Goal: Information Seeking & Learning: Learn about a topic

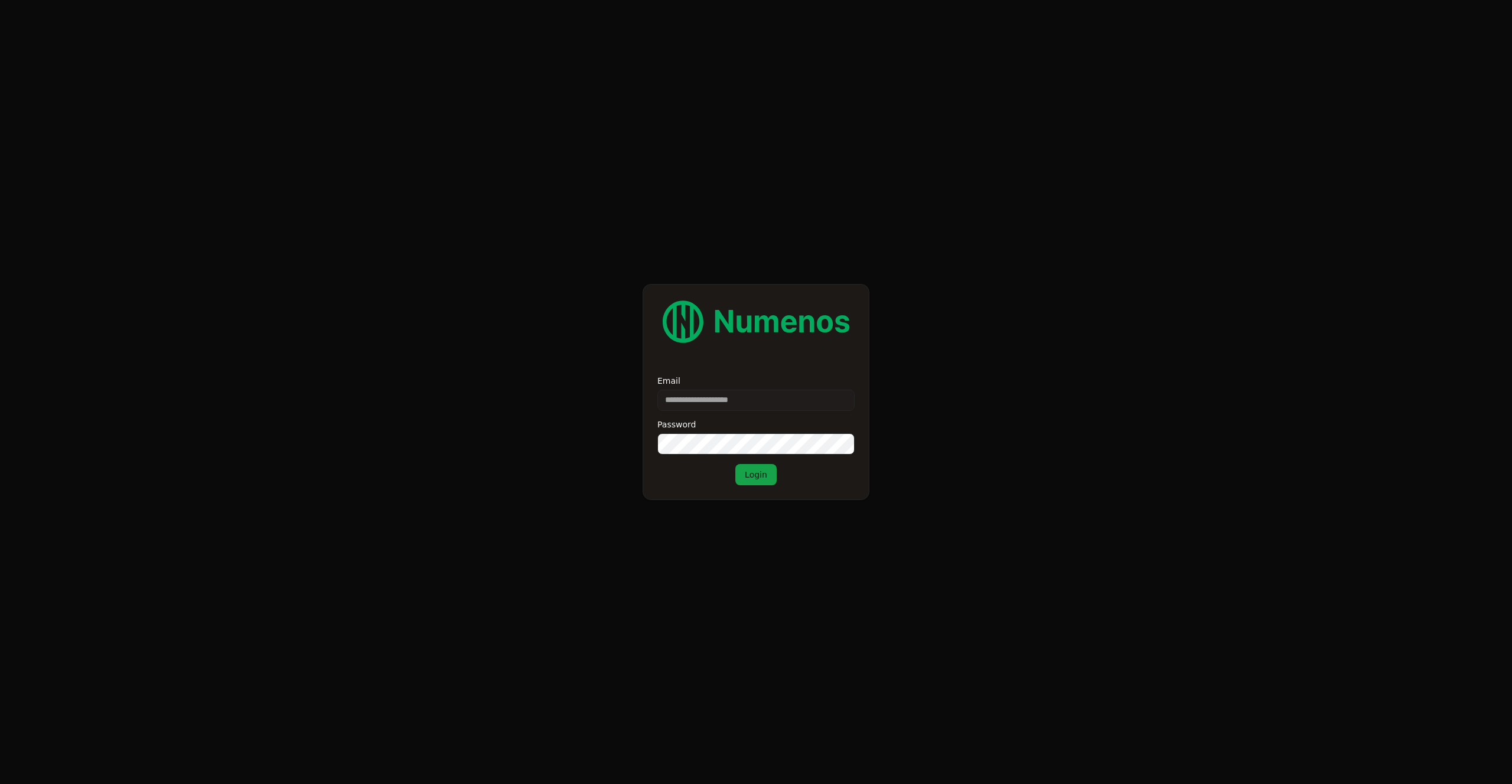
type input "**********"
click at [756, 476] on button "Login" at bounding box center [756, 475] width 42 height 21
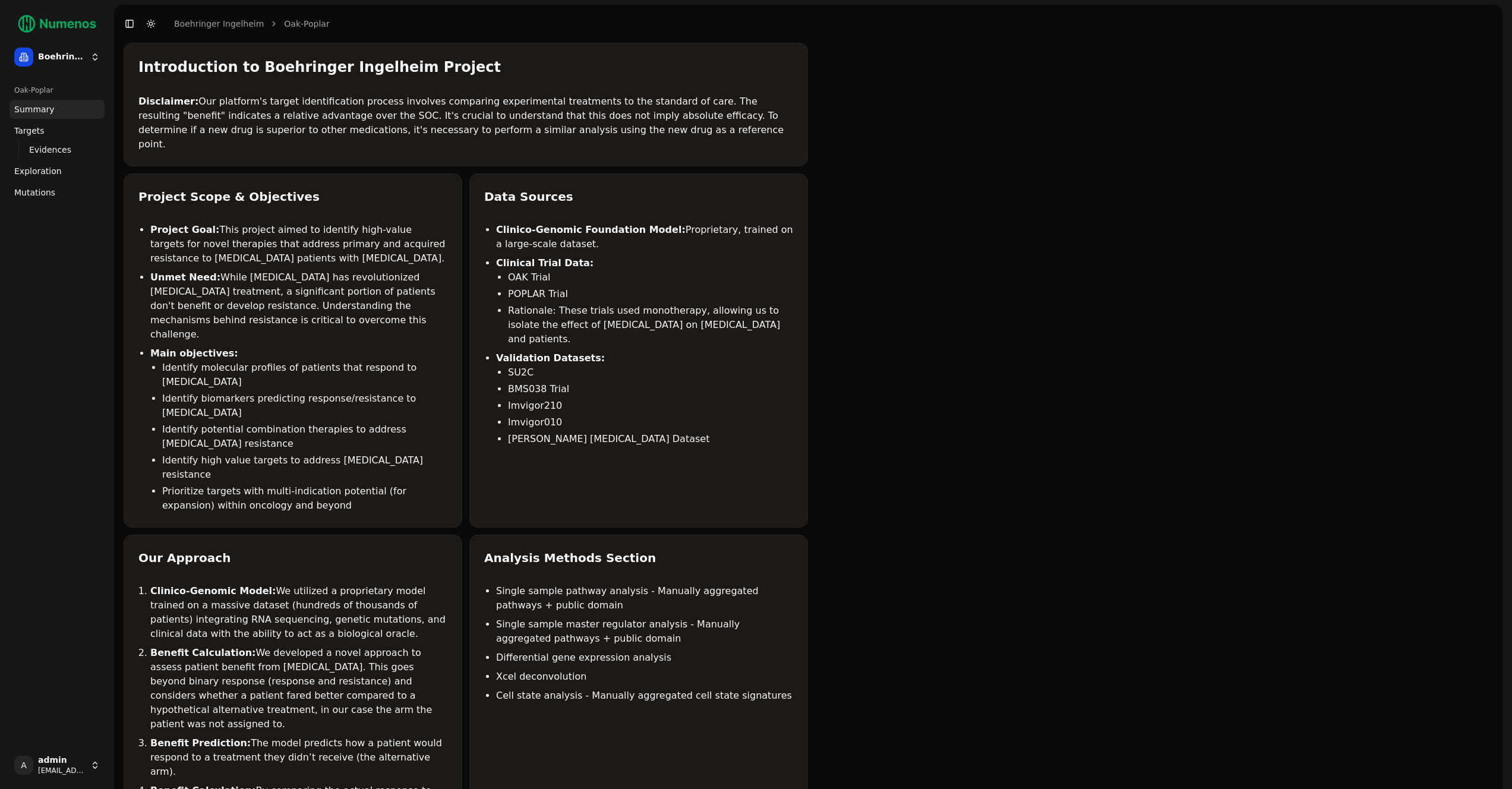
click at [45, 191] on span "Mutations" at bounding box center [35, 192] width 41 height 12
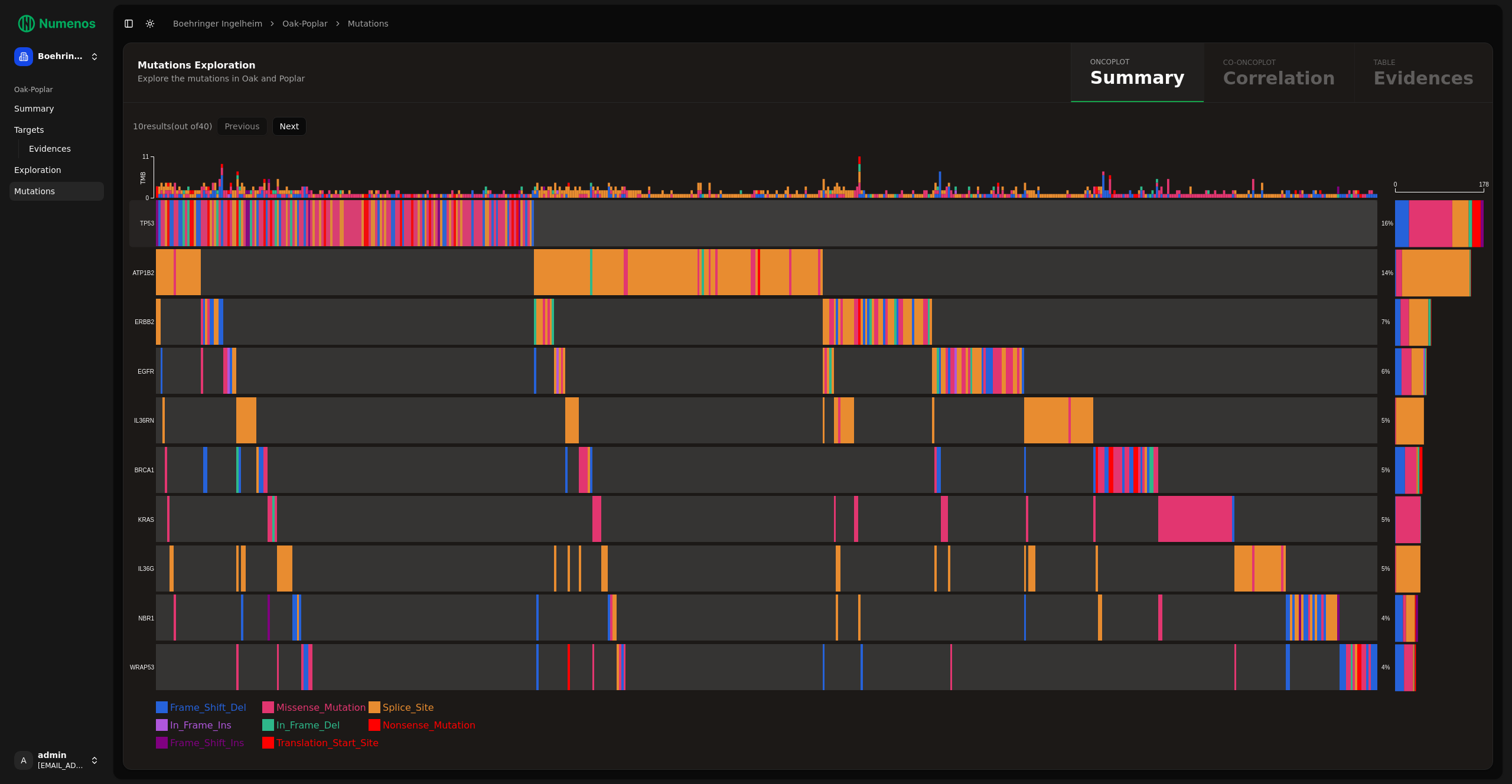
click at [614, 228] on rect at bounding box center [753, 224] width 1248 height 47
